Goal: Find specific page/section: Find specific page/section

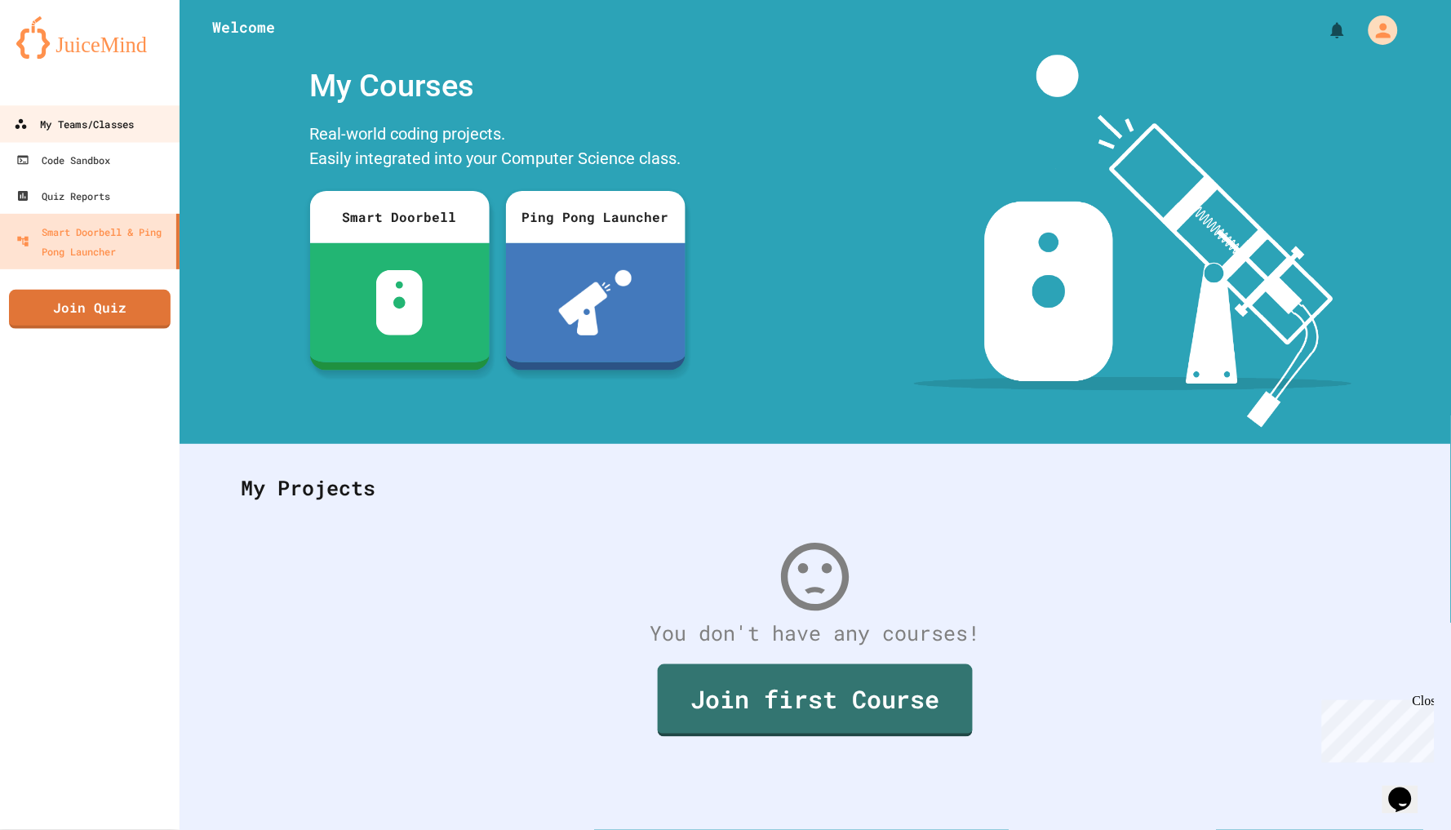
click at [56, 115] on div "My Teams/Classes" at bounding box center [74, 124] width 120 height 20
